Goal: Task Accomplishment & Management: Complete application form

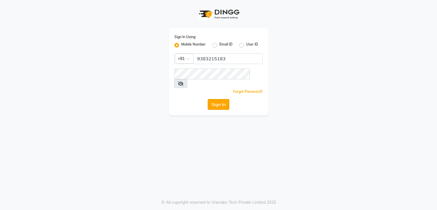
click at [217, 99] on button "Sign In" at bounding box center [219, 104] width 22 height 11
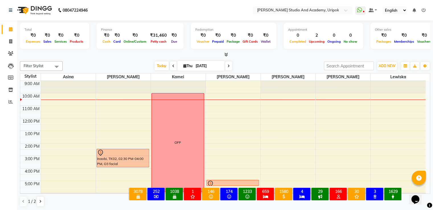
click at [226, 65] on span at bounding box center [228, 65] width 7 height 9
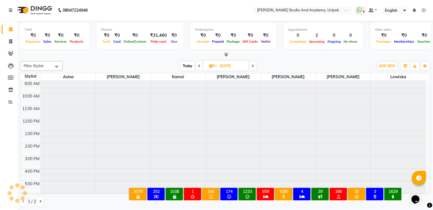
scroll to position [11, 0]
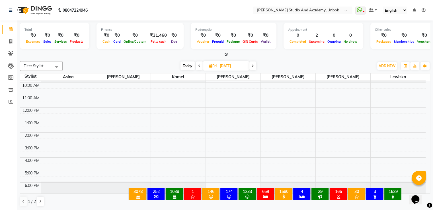
click at [199, 65] on icon at bounding box center [199, 65] width 2 height 3
type input "[DATE]"
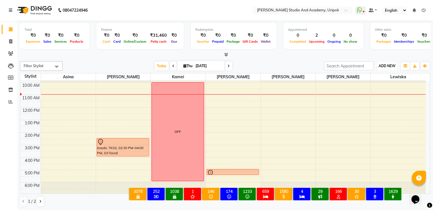
click at [382, 66] on span "ADD NEW" at bounding box center [386, 66] width 17 height 4
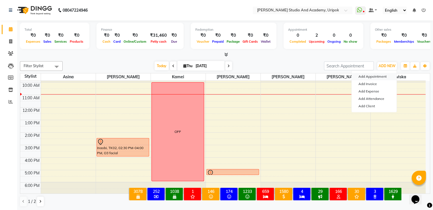
click at [379, 77] on button "Add Appointment" at bounding box center [373, 76] width 45 height 7
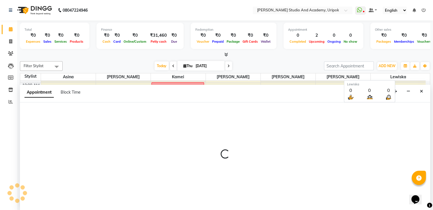
select select "tentative"
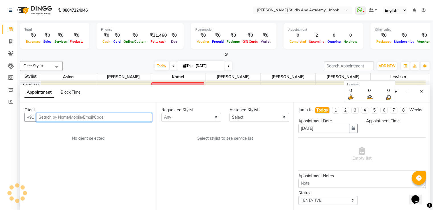
select select "600"
click at [142, 116] on input "text" at bounding box center [94, 117] width 116 height 9
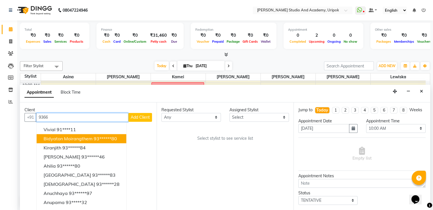
click at [100, 139] on ngb-highlight "93******80" at bounding box center [105, 139] width 23 height 6
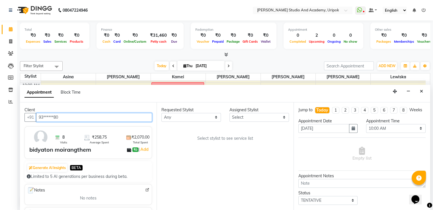
type input "93******80"
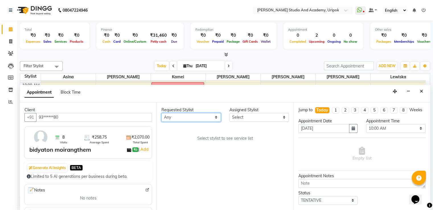
click at [174, 118] on select "Any [PERSON_NAME] [PERSON_NAME] Maimom [PERSON_NAME] [PERSON_NAME]" at bounding box center [190, 117] width 59 height 9
select select "29613"
click at [161, 113] on select "Any [PERSON_NAME] [PERSON_NAME] Maimom [PERSON_NAME] [PERSON_NAME]" at bounding box center [190, 117] width 59 height 9
select select "29613"
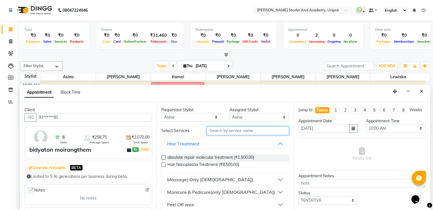
click at [216, 130] on input "text" at bounding box center [248, 130] width 82 height 9
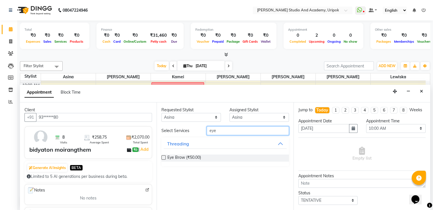
type input "eye"
click at [164, 157] on label at bounding box center [163, 157] width 4 height 4
click at [164, 157] on input "checkbox" at bounding box center [163, 158] width 4 height 4
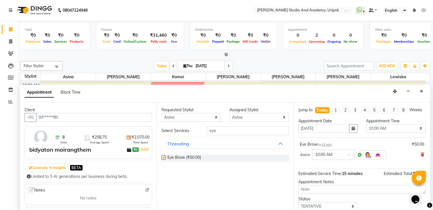
checkbox input "false"
click at [347, 159] on span at bounding box center [350, 156] width 7 height 6
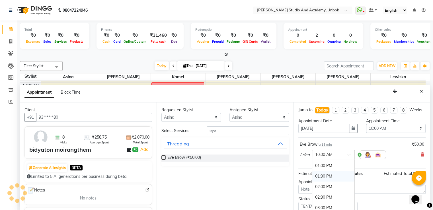
click at [319, 181] on div "01:30 PM" at bounding box center [333, 176] width 42 height 11
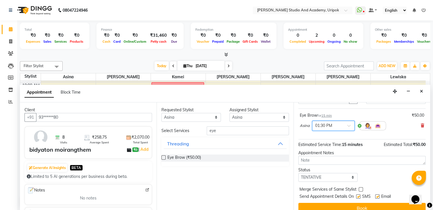
scroll to position [41, 0]
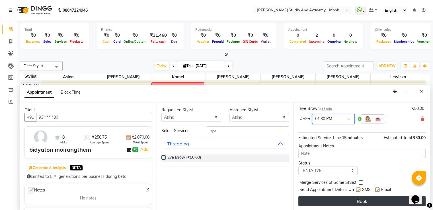
click at [371, 201] on button "Book" at bounding box center [361, 201] width 127 height 10
